Goal: Transaction & Acquisition: Purchase product/service

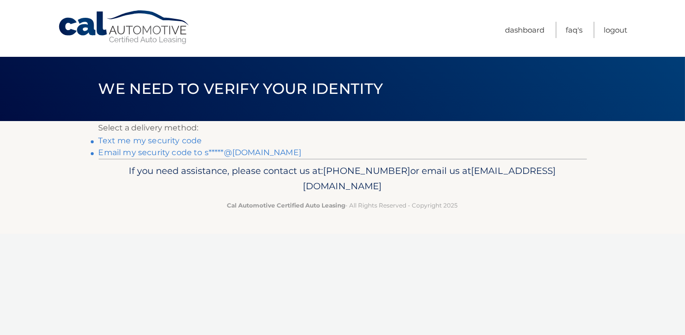
click at [168, 153] on link "Email my security code to s*****@yahoo.com" at bounding box center [200, 152] width 203 height 9
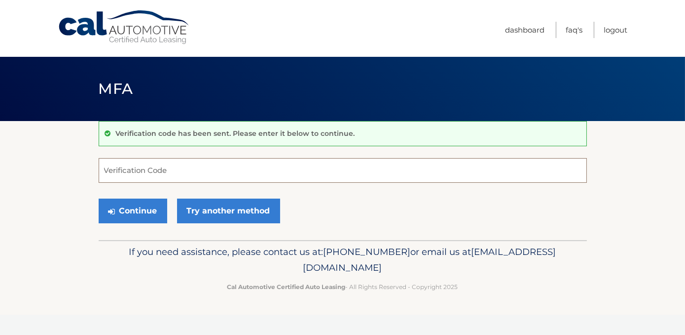
click at [166, 169] on input "Verification Code" at bounding box center [343, 170] width 489 height 25
click at [223, 171] on input "Verification Code" at bounding box center [343, 170] width 489 height 25
paste input "902314"
click at [99, 198] on button "Continue" at bounding box center [133, 210] width 69 height 25
type input "902314"
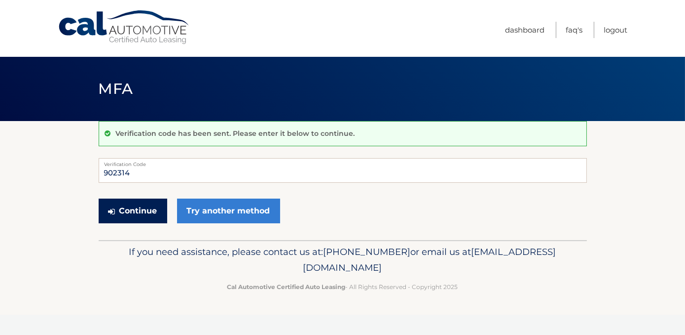
click at [143, 214] on button "Continue" at bounding box center [133, 210] width 69 height 25
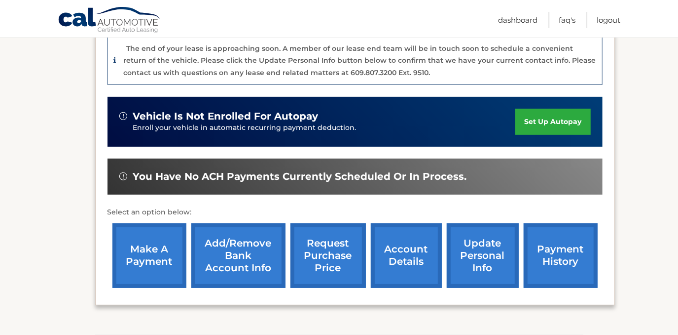
scroll to position [251, 0]
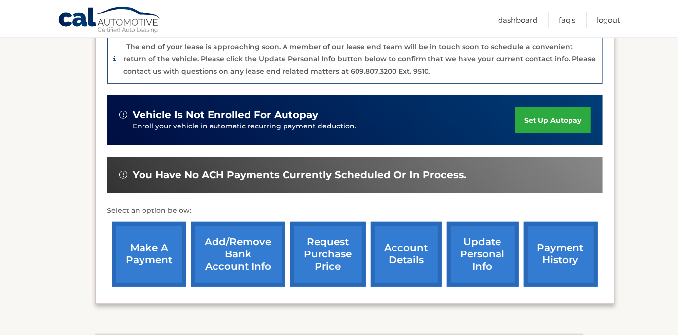
click at [145, 242] on link "make a payment" at bounding box center [150, 254] width 74 height 65
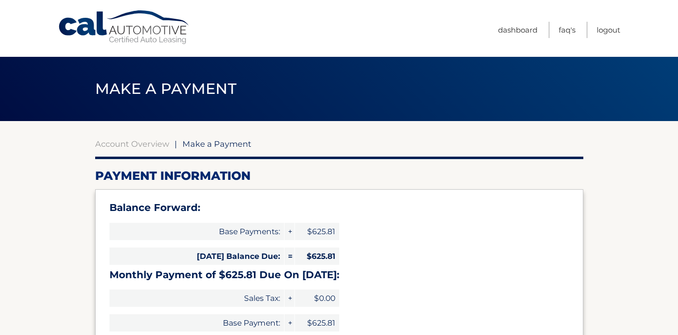
select select "ODFiOTU4OWQtZGQwMi00OGZiLTgzM2UtNmE4YTkyYWY5MGU3"
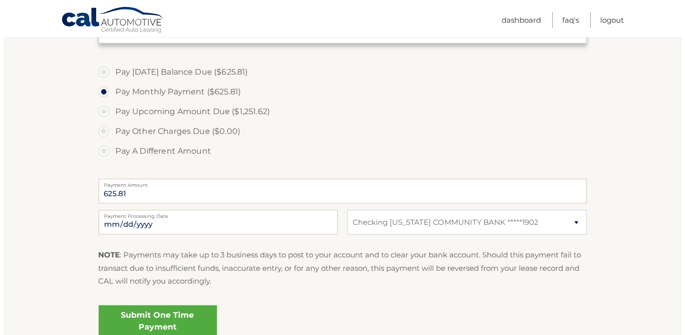
scroll to position [323, 0]
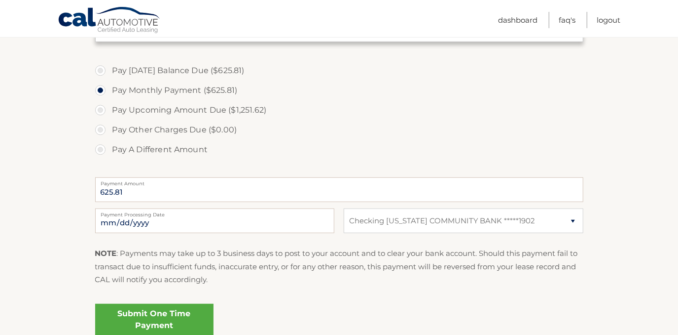
click at [195, 318] on link "Submit One Time Payment" at bounding box center [154, 319] width 118 height 32
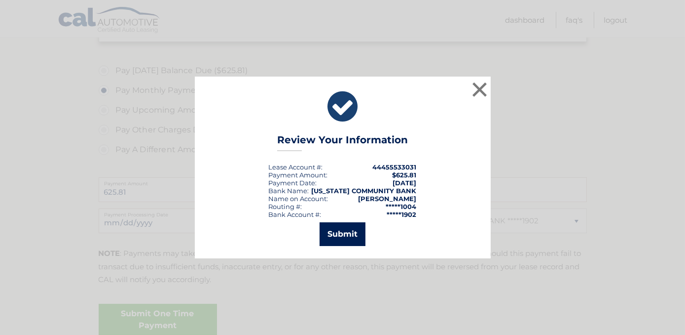
click at [342, 228] on button "Submit" at bounding box center [343, 234] width 46 height 24
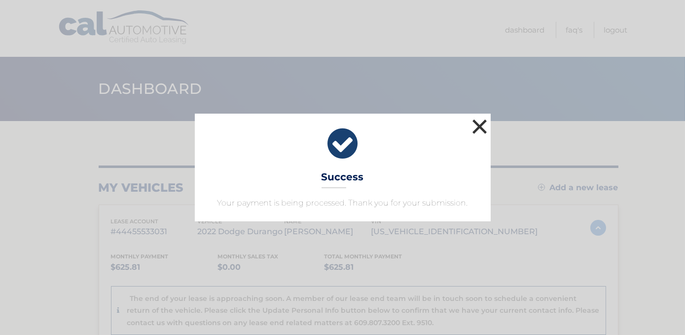
click at [476, 131] on button "×" at bounding box center [480, 126] width 20 height 20
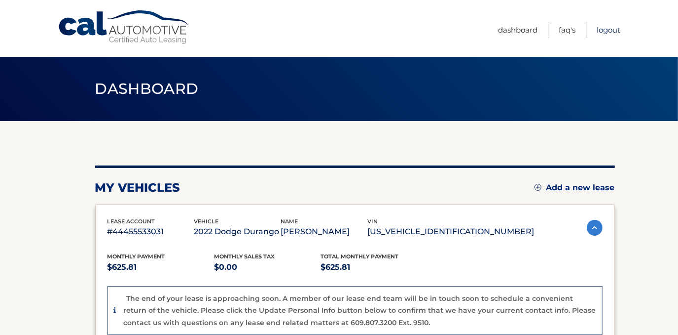
click at [606, 30] on link "Logout" at bounding box center [609, 30] width 24 height 16
